Goal: Task Accomplishment & Management: Use online tool/utility

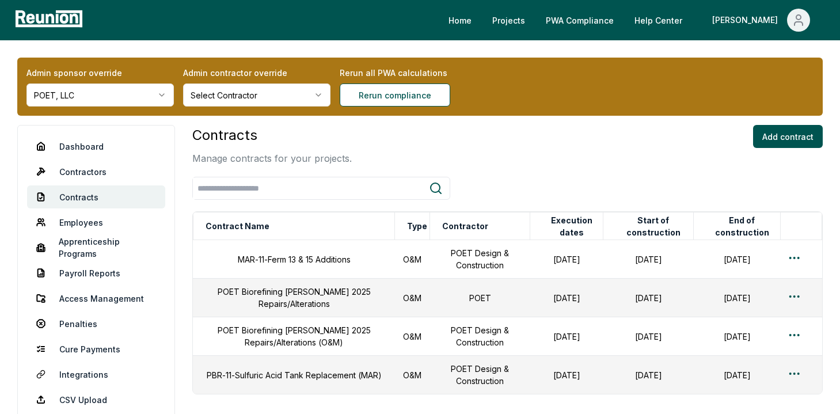
click at [124, 86] on html "Please visit us on your desktop We're working on making our marketplace mobile-…" at bounding box center [420, 252] width 840 height 504
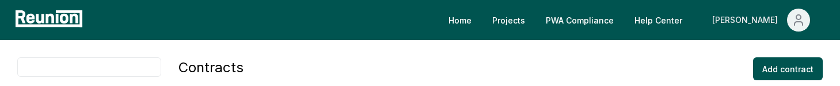
click at [794, 20] on icon "Main" at bounding box center [798, 20] width 14 height 14
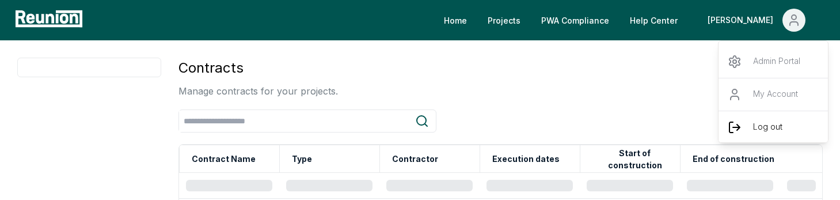
click at [771, 86] on p "Log out" at bounding box center [767, 127] width 29 height 14
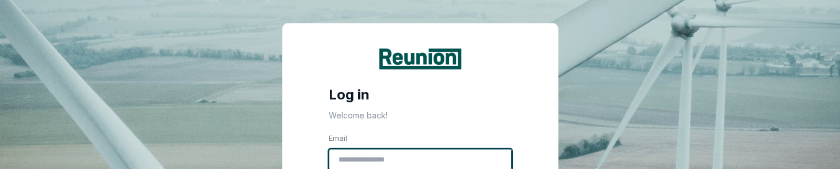
type input "**********"
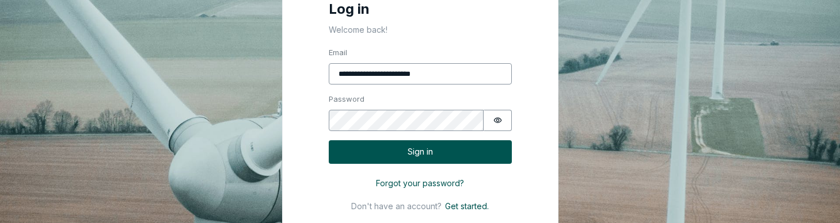
scroll to position [134, 0]
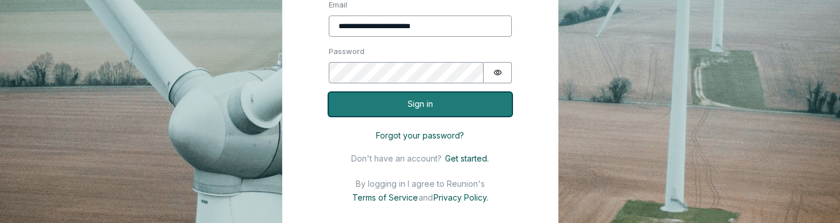
click at [451, 86] on button "Sign in" at bounding box center [420, 105] width 183 height 24
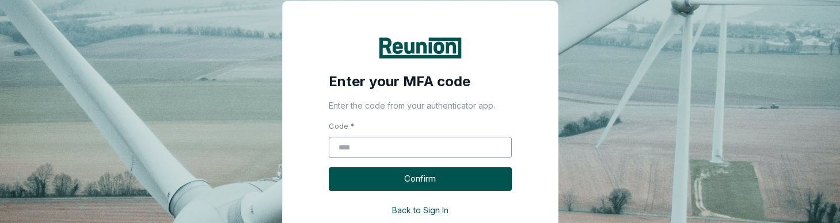
scroll to position [37, 0]
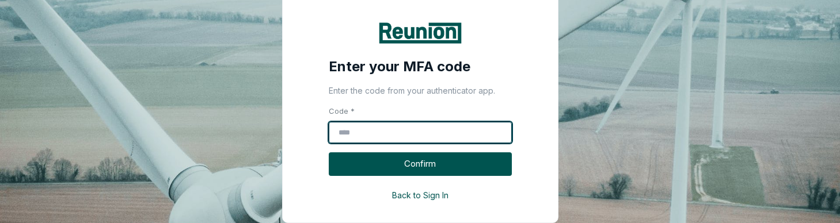
click at [438, 86] on input "Code *" at bounding box center [420, 133] width 183 height 22
click at [440, 86] on input "Code *" at bounding box center [420, 133] width 183 height 22
type input "******"
click at [329, 86] on button "Confirm" at bounding box center [420, 164] width 183 height 24
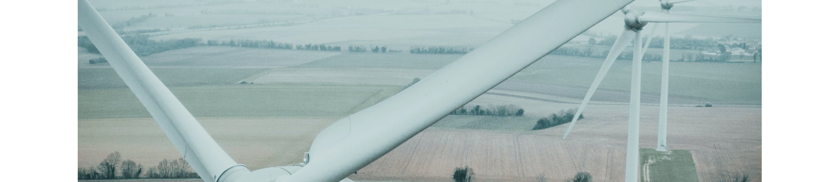
scroll to position [0, 0]
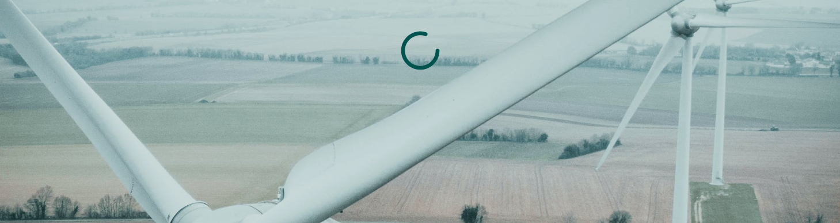
click at [595, 86] on html at bounding box center [420, 111] width 840 height 223
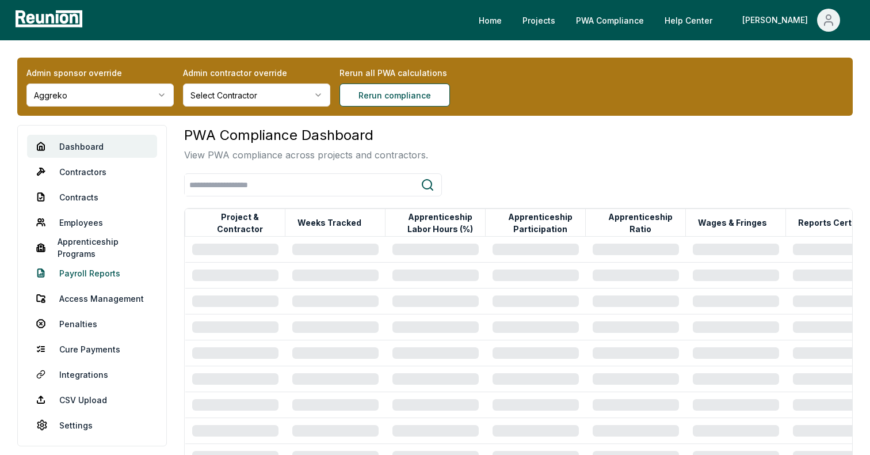
click at [98, 271] on link "Payroll Reports" at bounding box center [92, 272] width 130 height 23
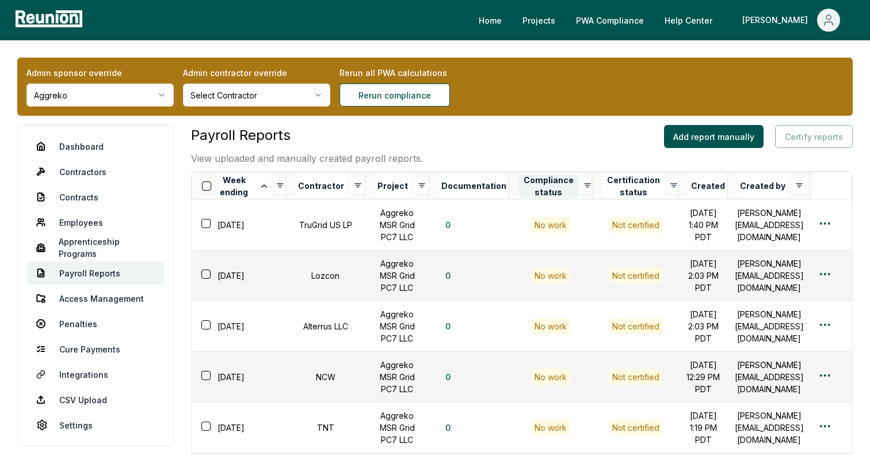
click at [544, 193] on button "Compliance status" at bounding box center [548, 185] width 59 height 23
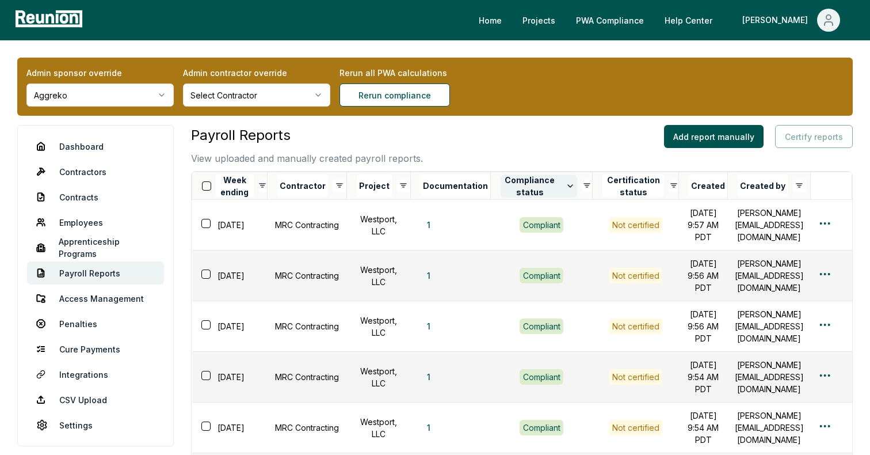
click at [536, 184] on button "Compliance status" at bounding box center [539, 185] width 77 height 23
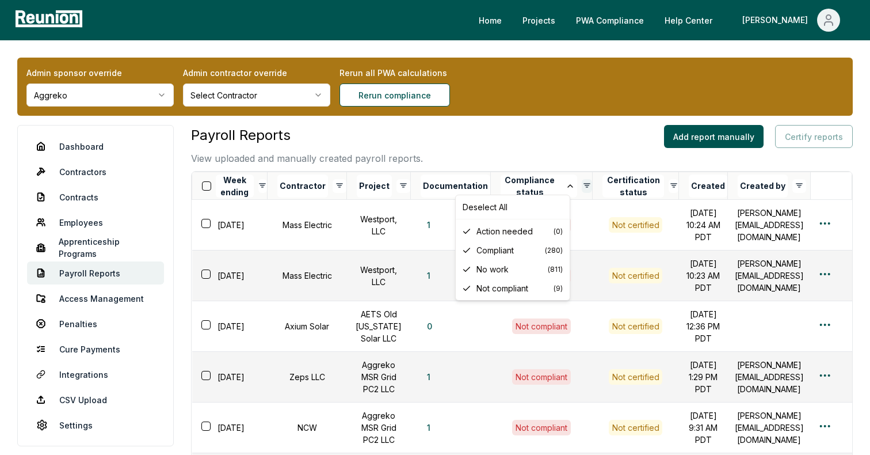
click at [562, 185] on html "Please visit us on your desktop We're working on making our marketplace mobile-…" at bounding box center [435, 425] width 870 height 850
click at [491, 285] on span "Not compliant" at bounding box center [514, 288] width 77 height 12
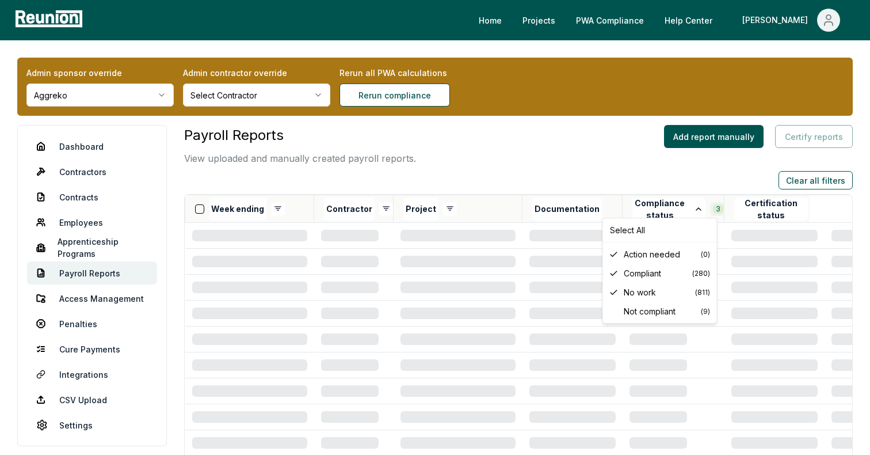
click at [615, 273] on icon at bounding box center [613, 273] width 9 height 9
click at [640, 287] on span "No work" at bounding box center [659, 292] width 71 height 12
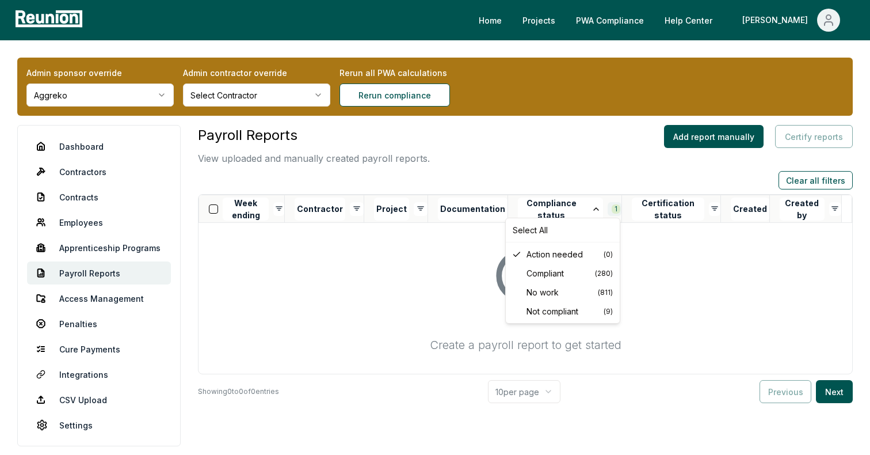
click at [612, 208] on html "Please visit us on your desktop We're working on making our marketplace mobile-…" at bounding box center [435, 259] width 870 height 518
click at [592, 246] on div "Action needed ( 0 )" at bounding box center [562, 254] width 109 height 19
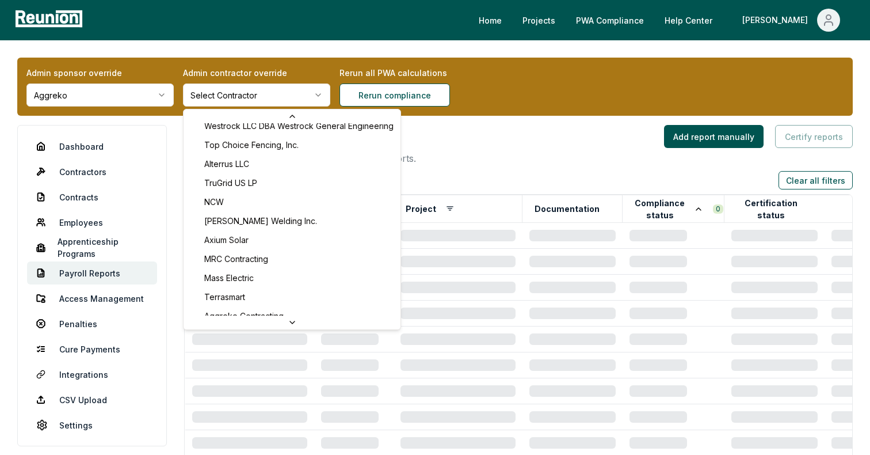
scroll to position [219, 0]
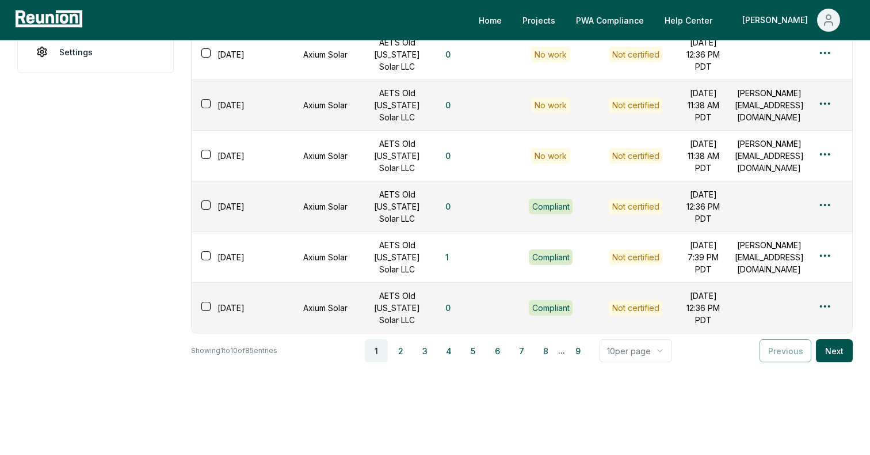
scroll to position [516, 0]
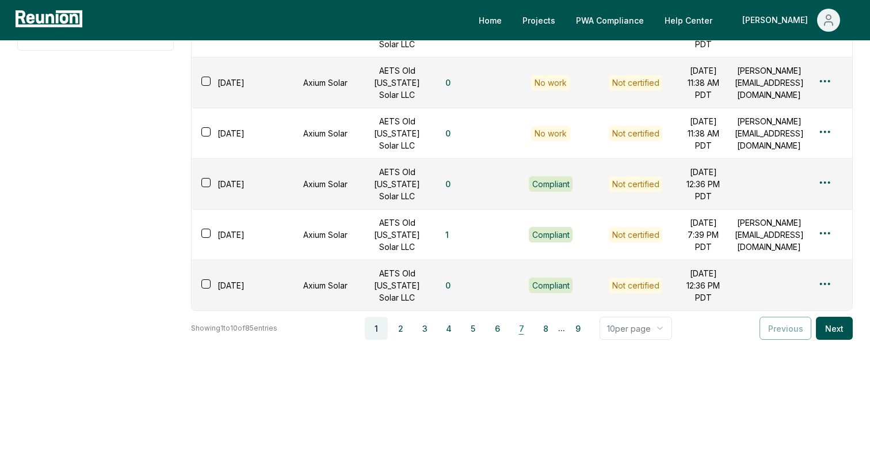
click at [523, 329] on button "7" at bounding box center [521, 327] width 23 height 23
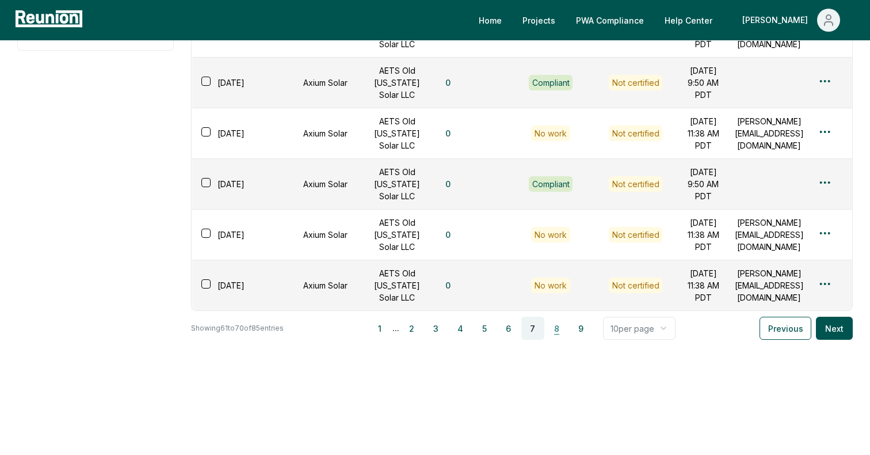
click at [554, 329] on button "8" at bounding box center [557, 327] width 23 height 23
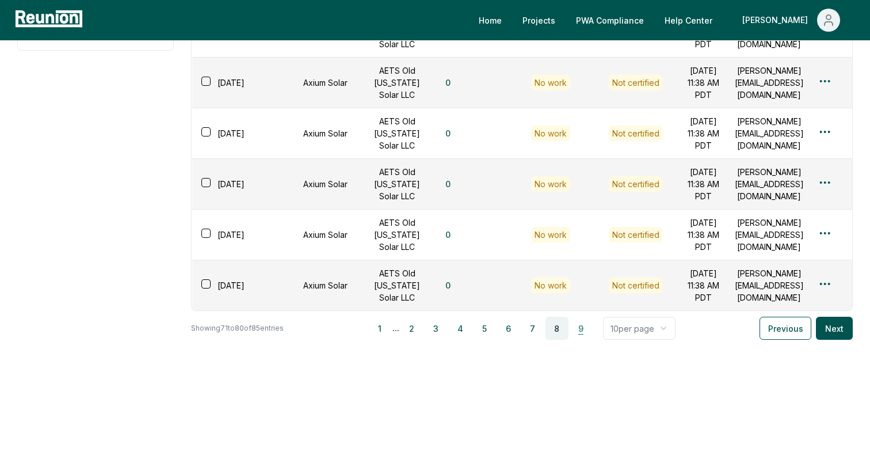
click at [579, 333] on button "9" at bounding box center [581, 327] width 23 height 23
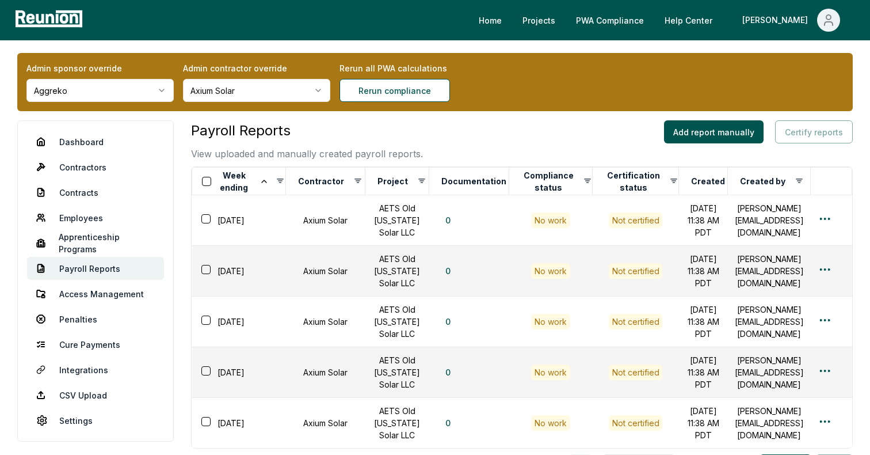
scroll to position [0, 0]
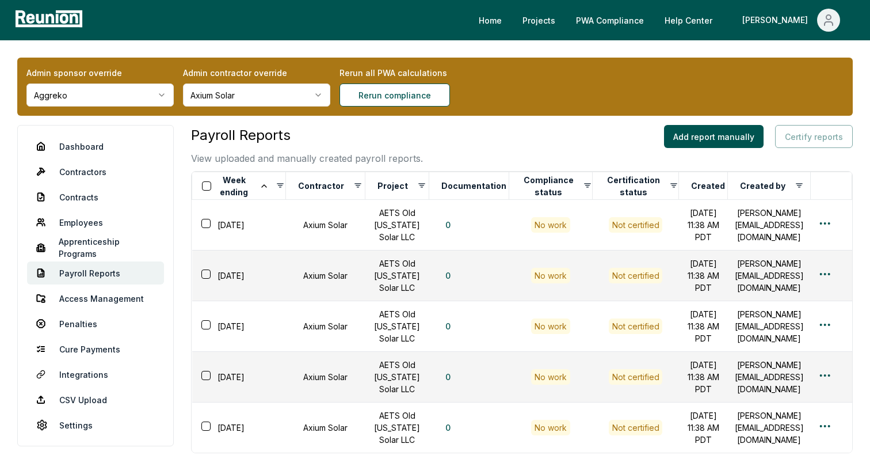
click at [337, 140] on h3 "Payroll Reports" at bounding box center [307, 135] width 232 height 21
drag, startPoint x: 337, startPoint y: 140, endPoint x: 176, endPoint y: 140, distance: 160.5
click at [176, 140] on div "Dashboard Contractors Contracts Employees Apprenticeship Programs Payroll Repor…" at bounding box center [435, 352] width 836 height 455
click at [379, 149] on div "Payroll Reports View uploaded and manually created payroll reports." at bounding box center [307, 145] width 232 height 40
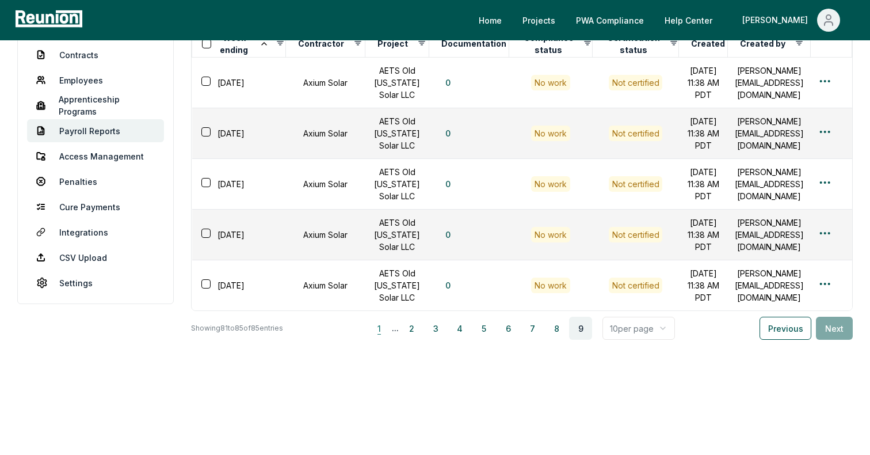
click at [379, 327] on button "1" at bounding box center [379, 327] width 23 height 23
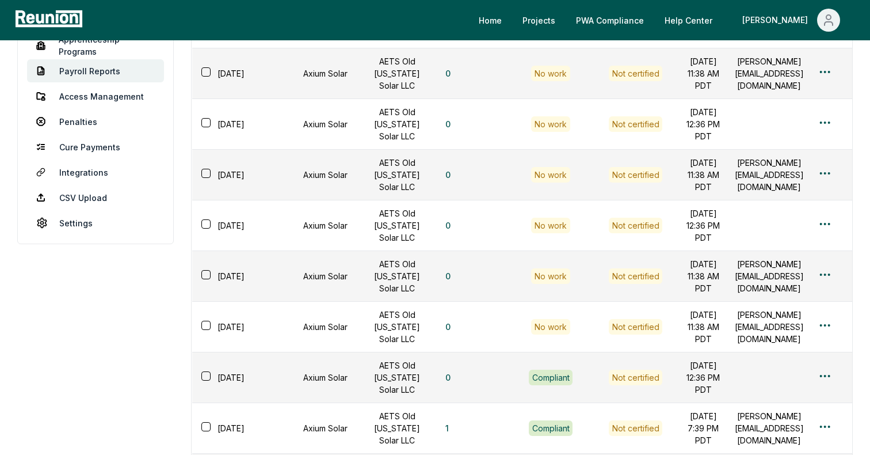
scroll to position [0, 0]
